Goal: Task Accomplishment & Management: Manage account settings

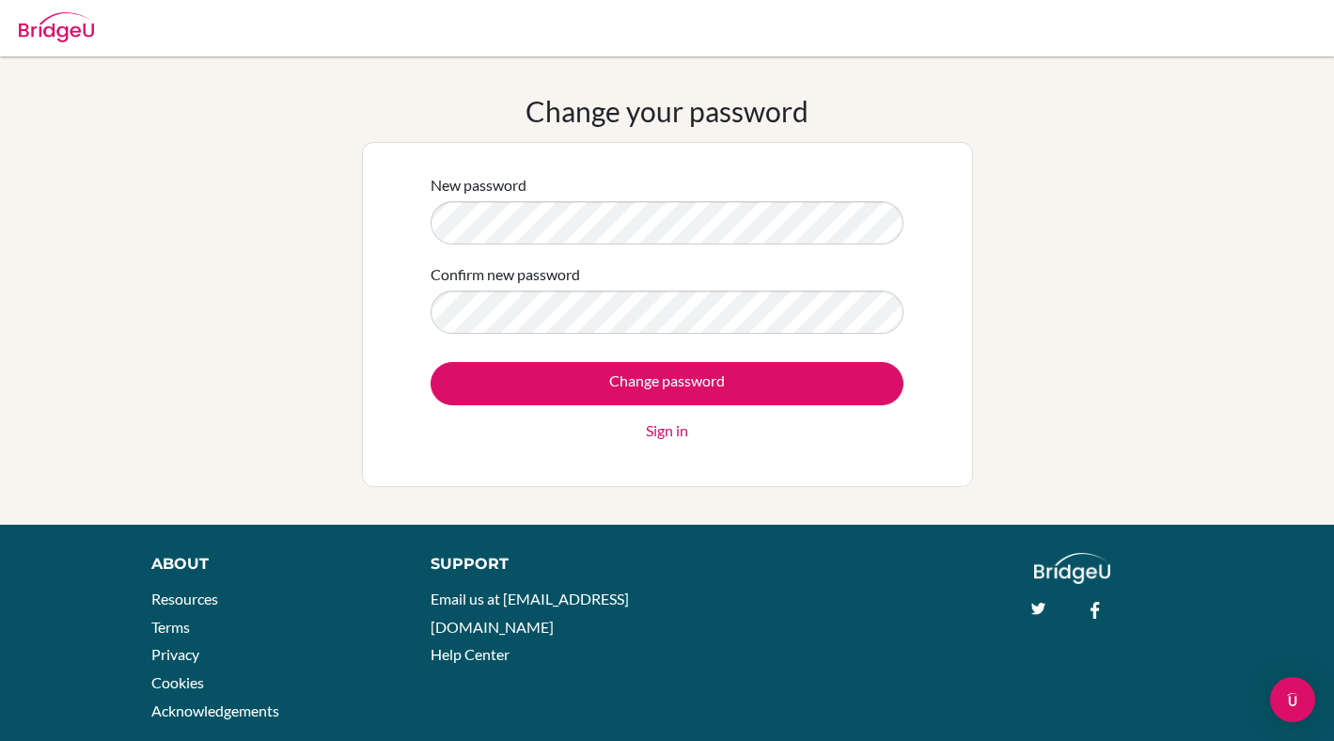
click at [764, 335] on form "New password Confirm new password Change password Sign in" at bounding box center [667, 308] width 473 height 268
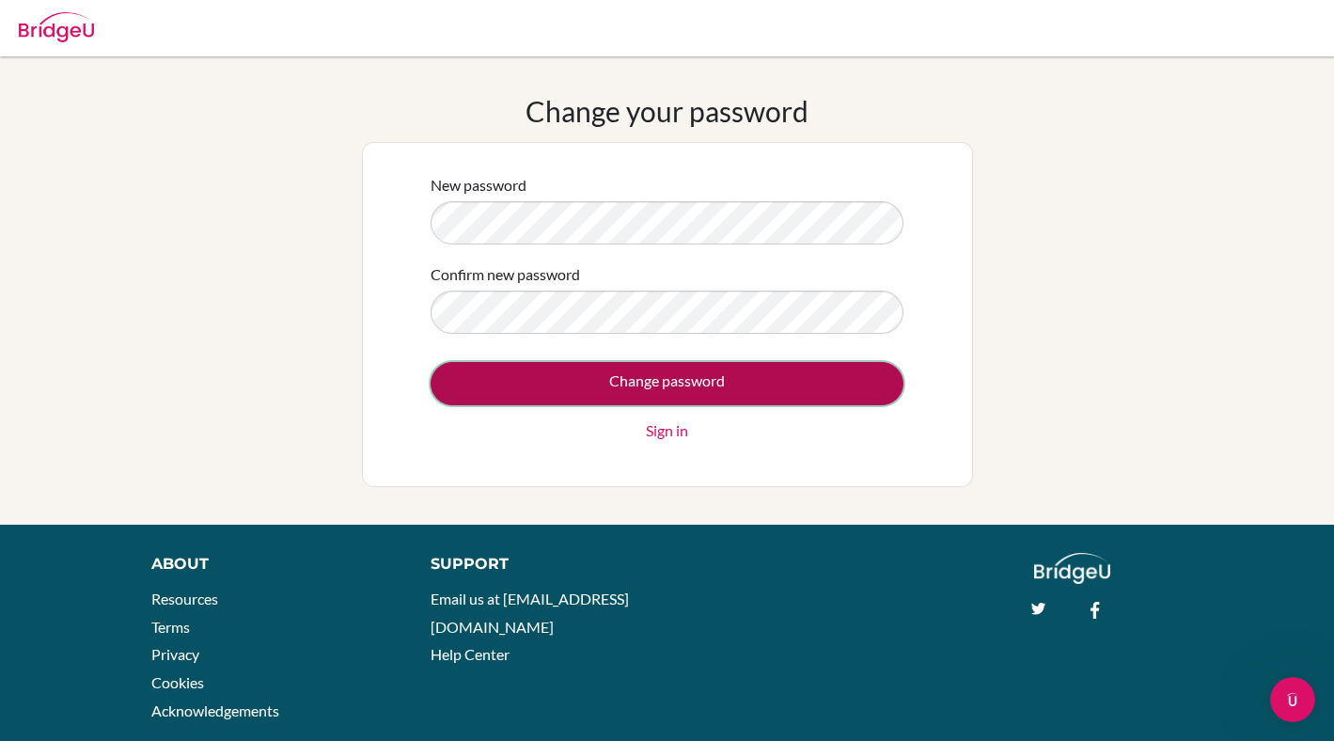
click at [810, 372] on input "Change password" at bounding box center [667, 383] width 473 height 43
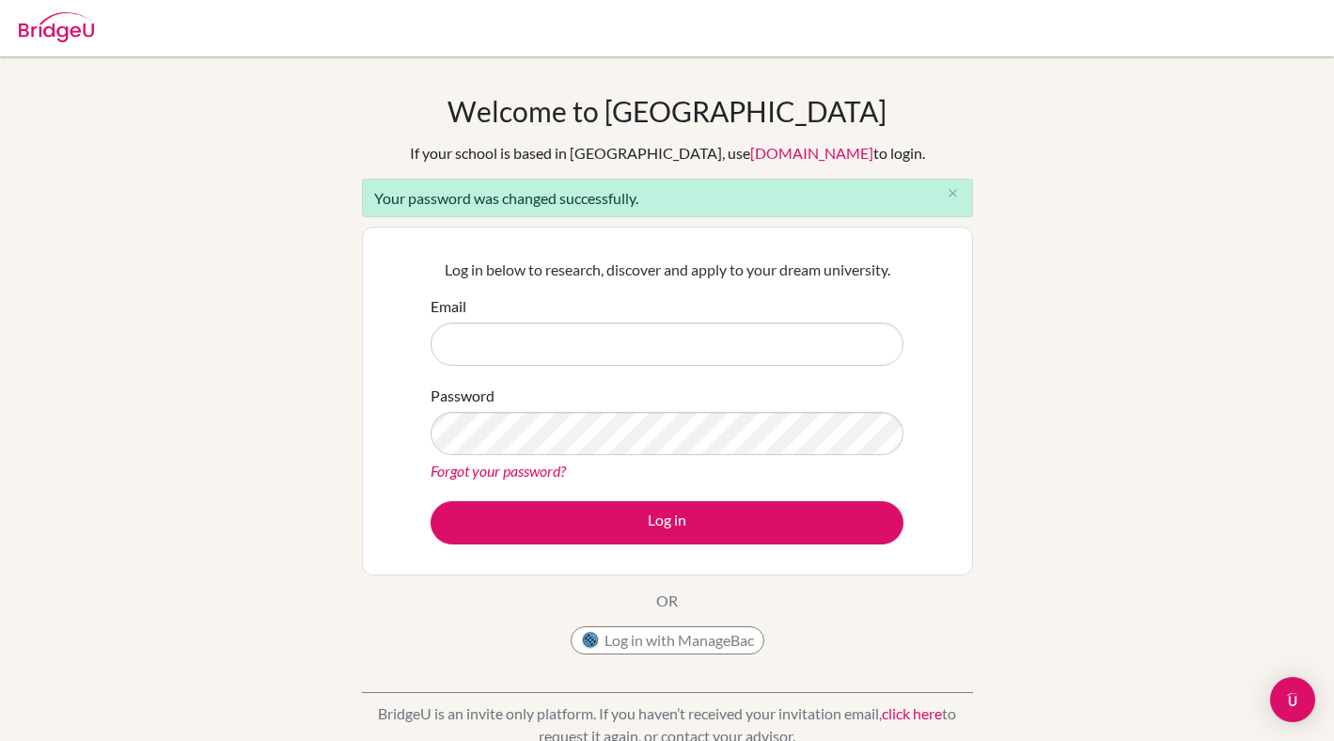
click at [647, 341] on input "Email" at bounding box center [667, 343] width 473 height 43
click at [563, 347] on input "Email" at bounding box center [667, 343] width 473 height 43
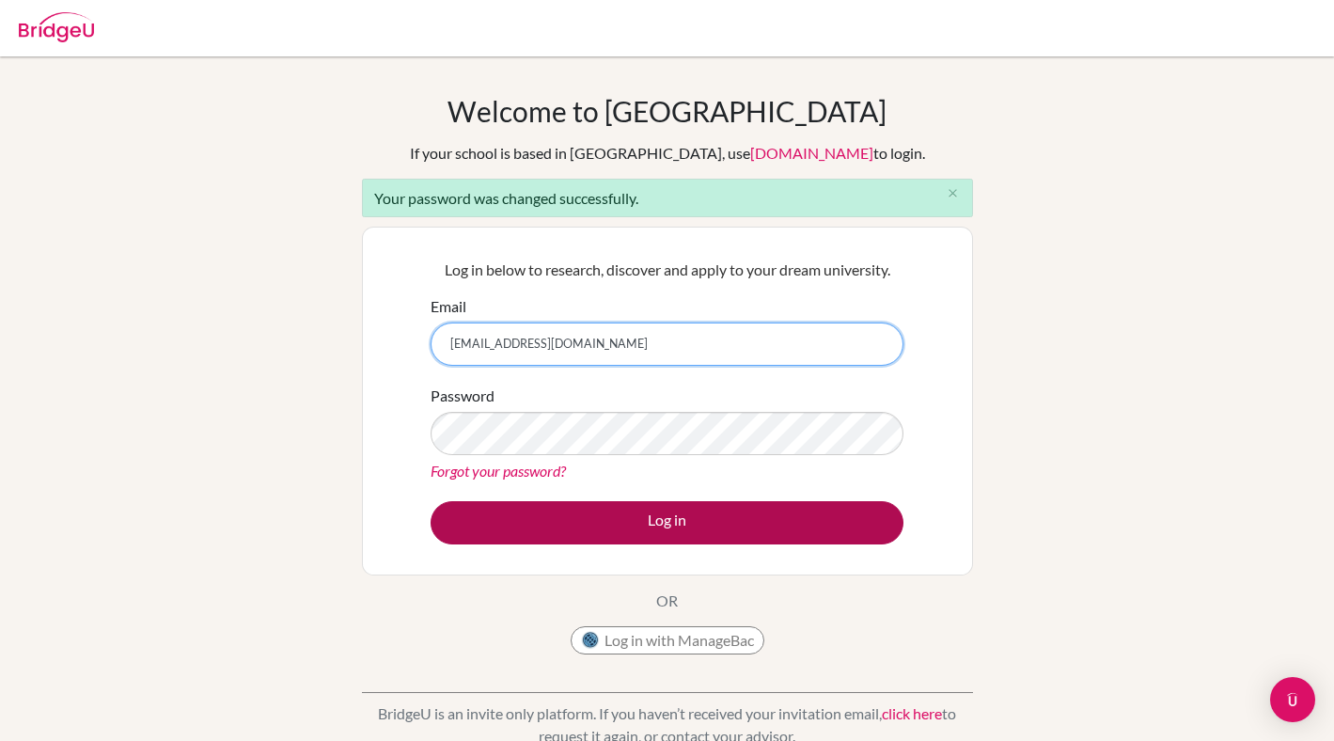
type input "barigujingao@gmail.com"
click at [597, 526] on button "Log in" at bounding box center [667, 522] width 473 height 43
